Goal: Task Accomplishment & Management: Use online tool/utility

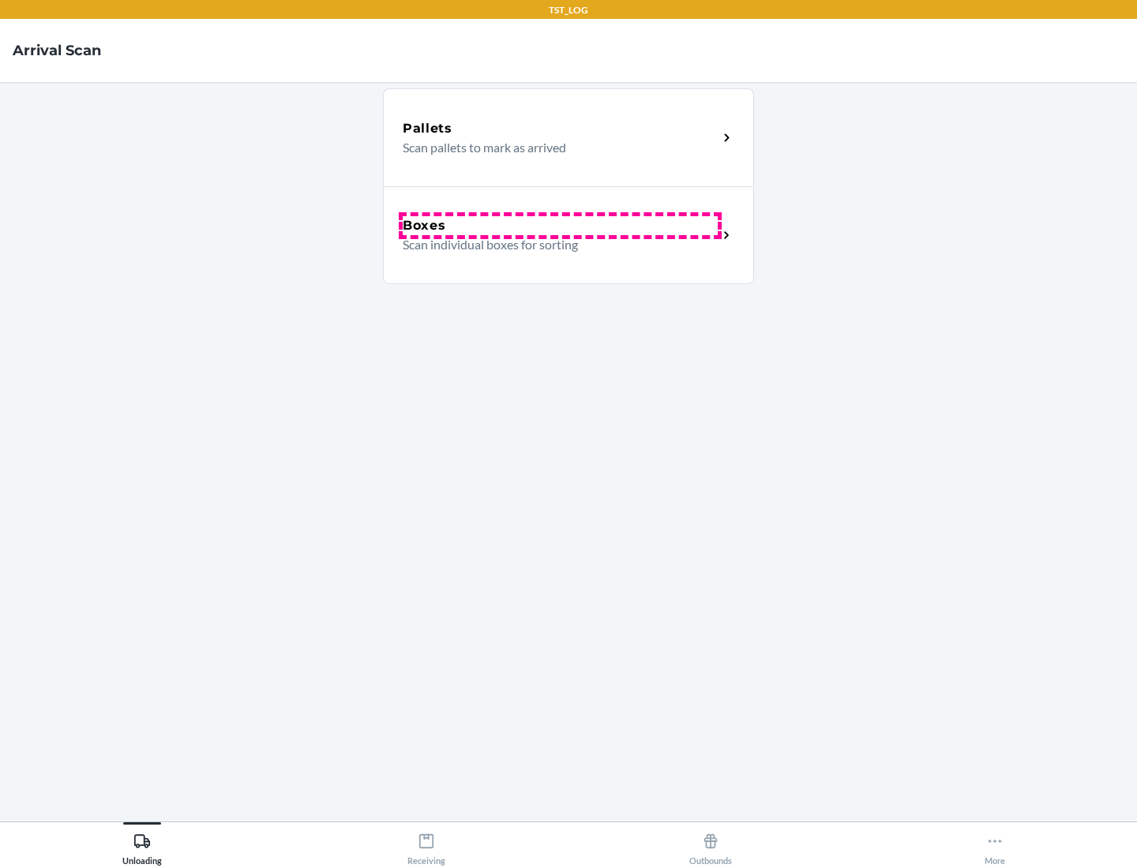
click at [560, 226] on div "Boxes" at bounding box center [560, 225] width 315 height 19
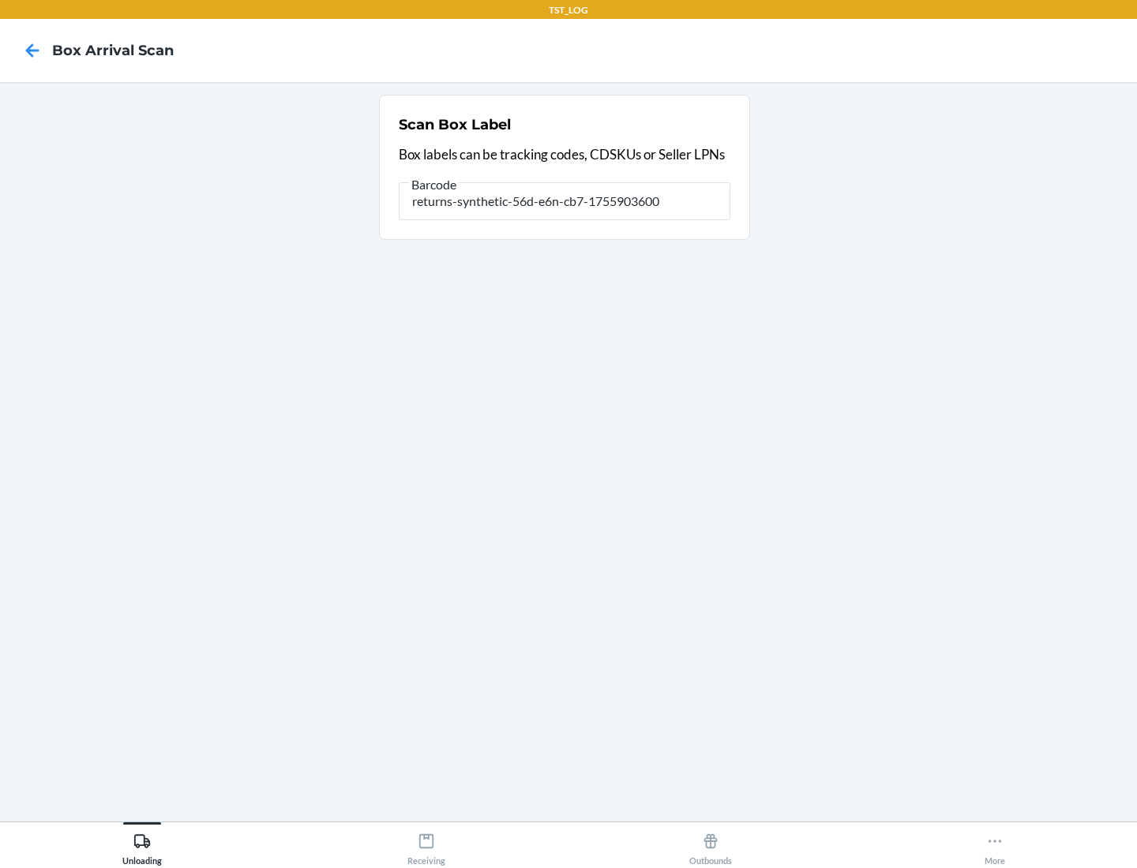
type input "returns-synthetic-56d-e6n-cb7-1755903600"
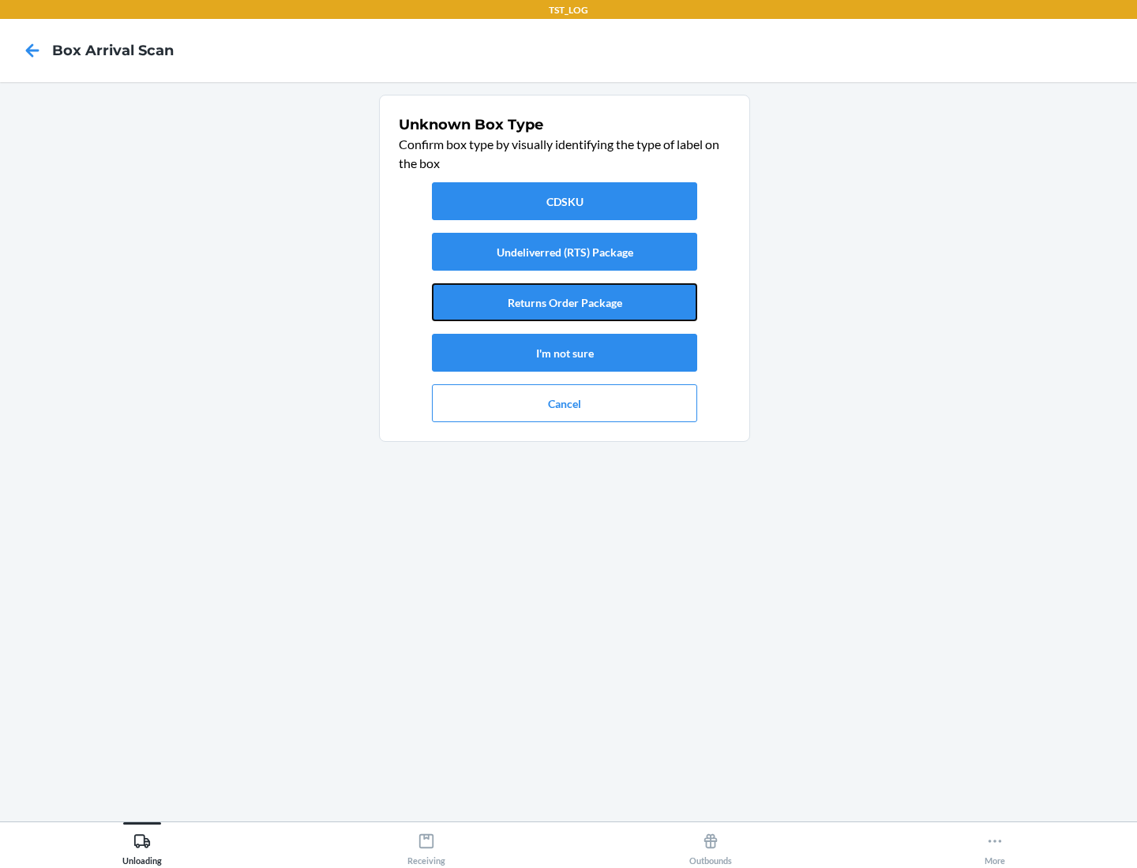
click at [564, 302] on button "Returns Order Package" at bounding box center [564, 302] width 265 height 38
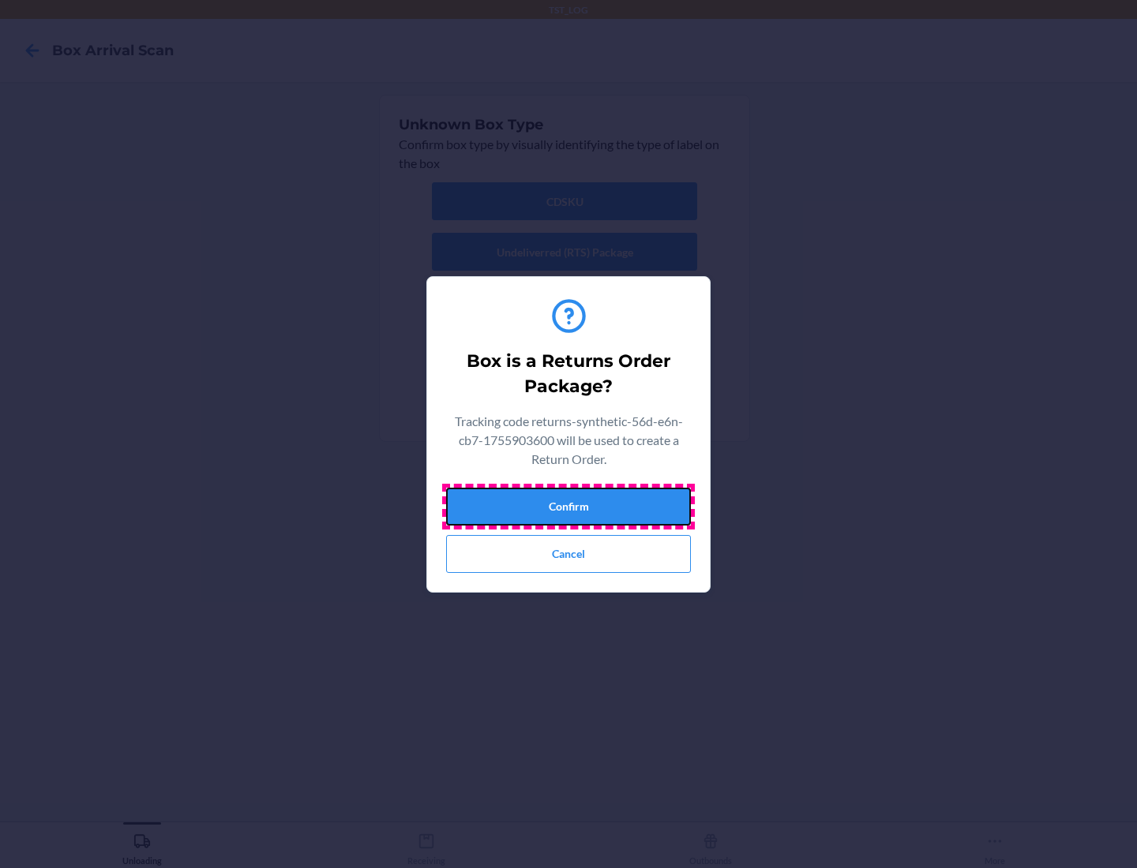
click at [568, 506] on button "Confirm" at bounding box center [568, 507] width 245 height 38
